Goal: Task Accomplishment & Management: Manage account settings

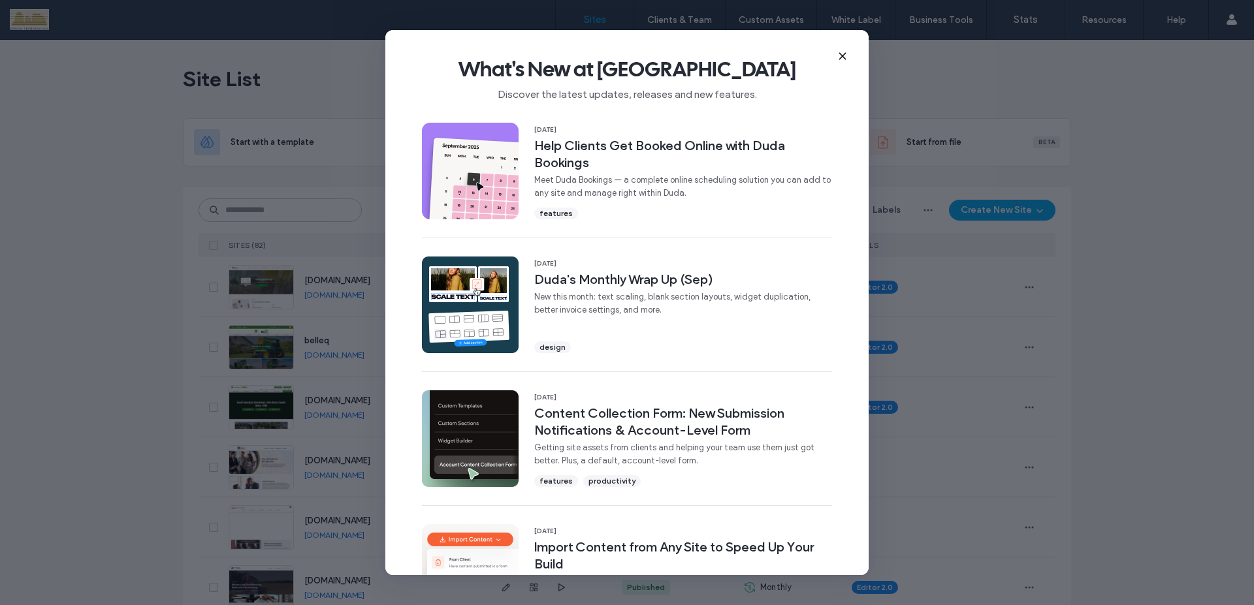
click at [840, 56] on icon at bounding box center [842, 56] width 10 height 10
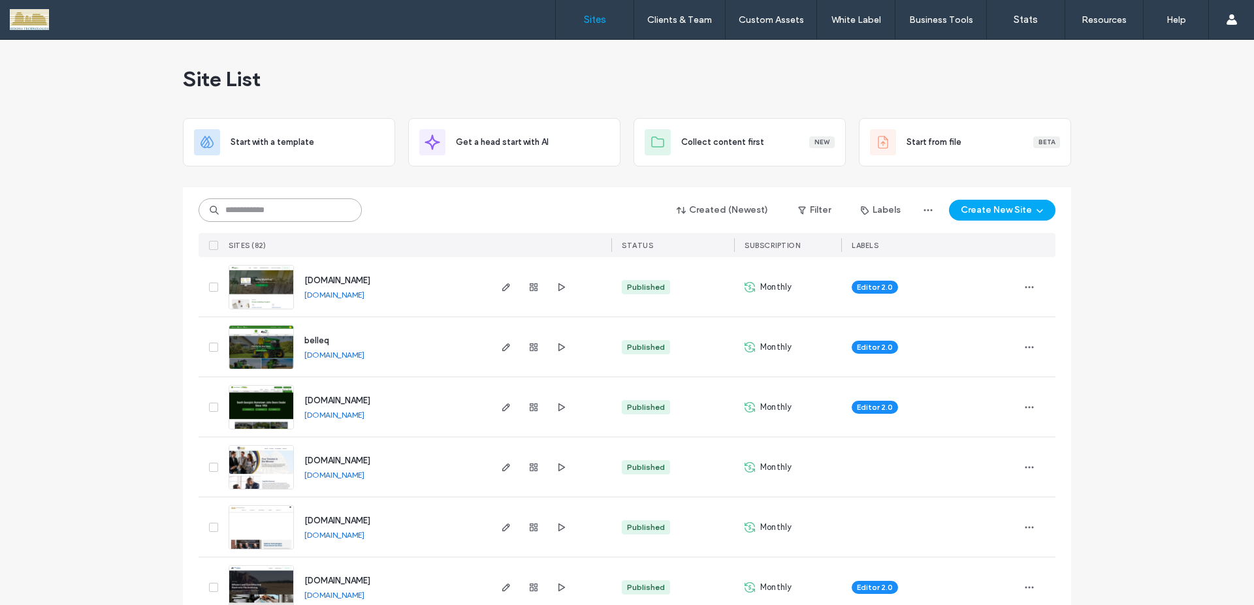
click at [332, 204] on input at bounding box center [280, 211] width 163 height 24
type input "*******"
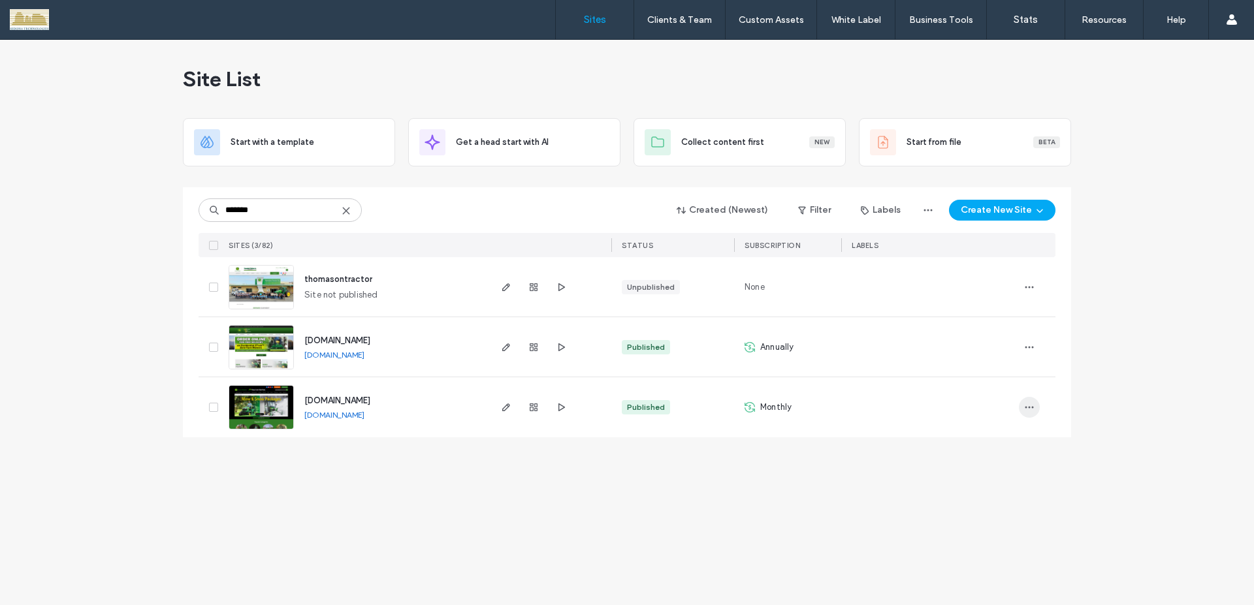
click at [1025, 402] on icon "button" at bounding box center [1029, 407] width 10 height 10
click at [987, 515] on span "Site Dashboard" at bounding box center [978, 515] width 61 height 13
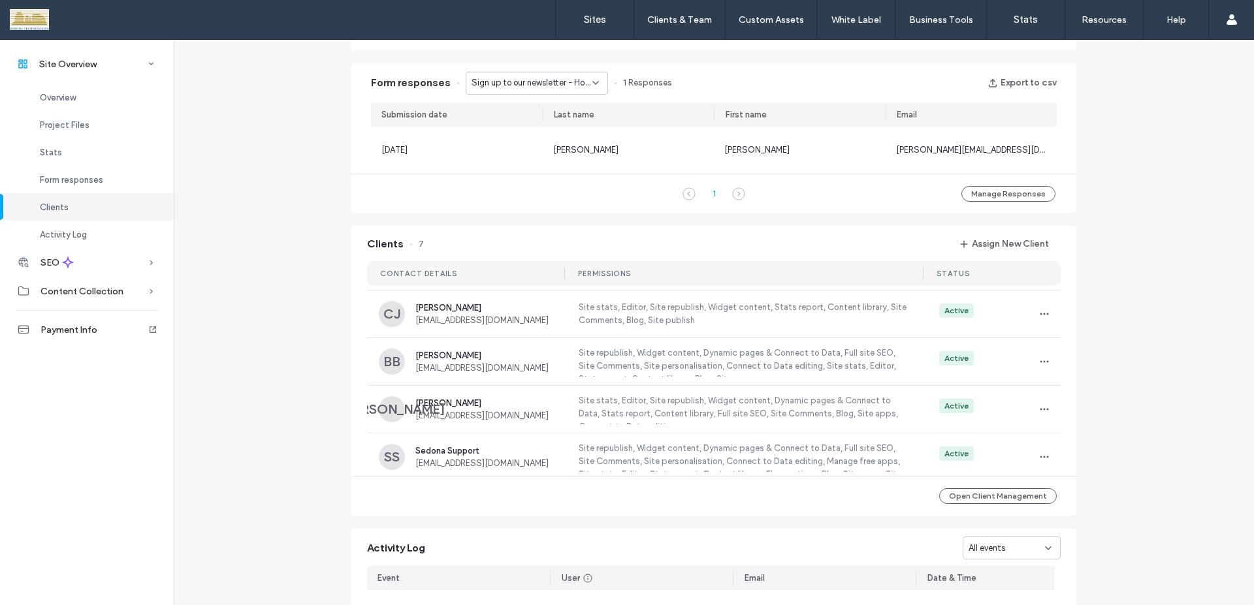
scroll to position [140, 0]
click at [1039, 361] on icon "button" at bounding box center [1044, 360] width 10 height 10
click at [1066, 438] on span "View as client" at bounding box center [1081, 443] width 53 height 13
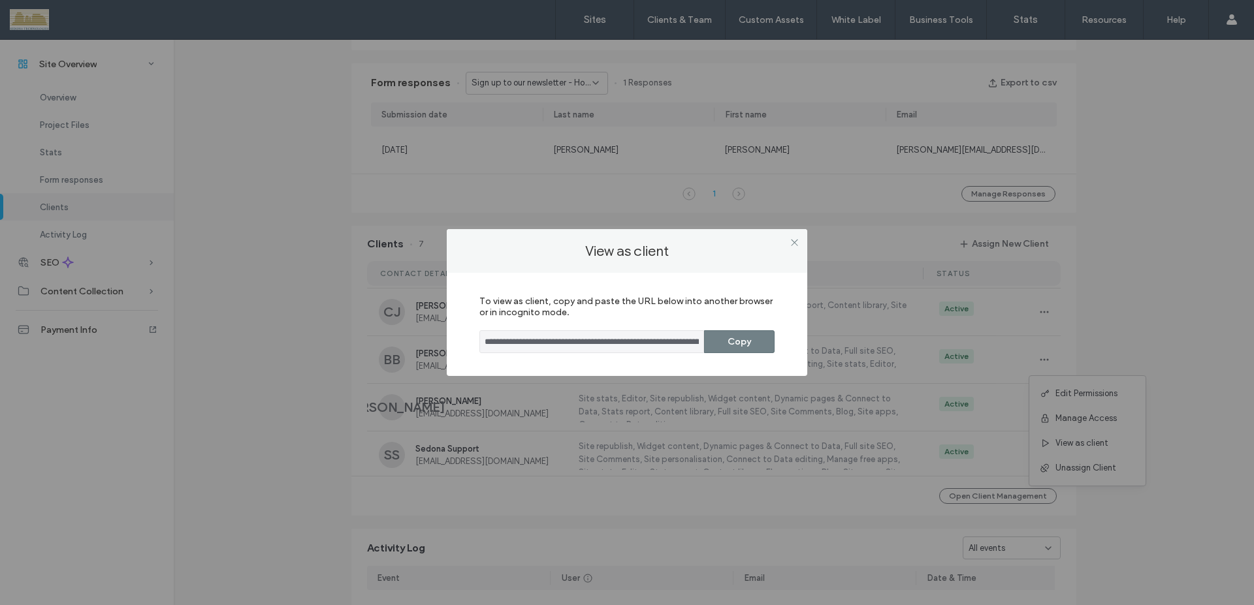
click at [753, 347] on button "Copy" at bounding box center [739, 341] width 71 height 23
